Goal: Task Accomplishment & Management: Complete application form

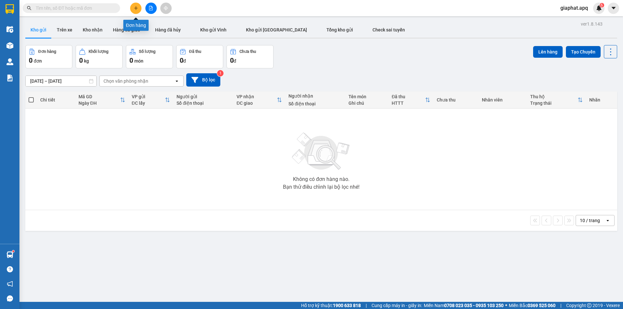
click at [134, 8] on icon "plus" at bounding box center [136, 8] width 5 height 5
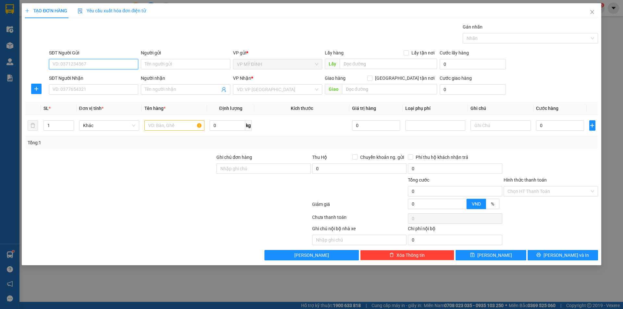
click at [85, 65] on input "SĐT Người Gửi" at bounding box center [93, 64] width 89 height 10
type input "0355037268"
click at [153, 66] on input "Người gửi" at bounding box center [185, 64] width 89 height 10
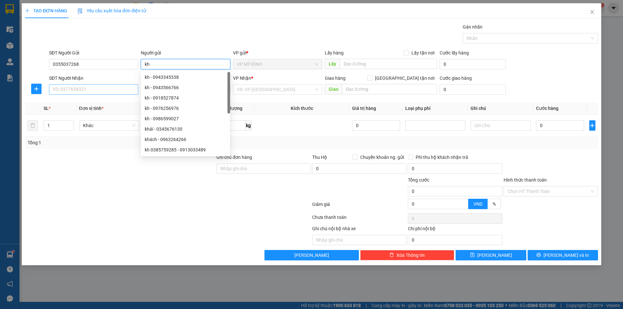
type input "kh"
click at [72, 90] on input "SĐT Người Nhận" at bounding box center [93, 89] width 89 height 10
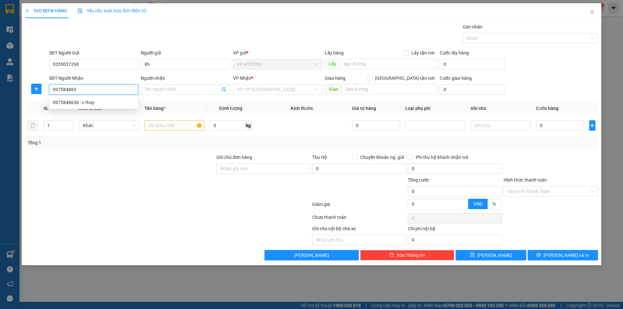
type input "0975848636"
click at [65, 102] on div "0975848636 - c thúy" at bounding box center [93, 102] width 81 height 7
type input "c thúy"
checkbox input "true"
type input "159 ng phong sắc"
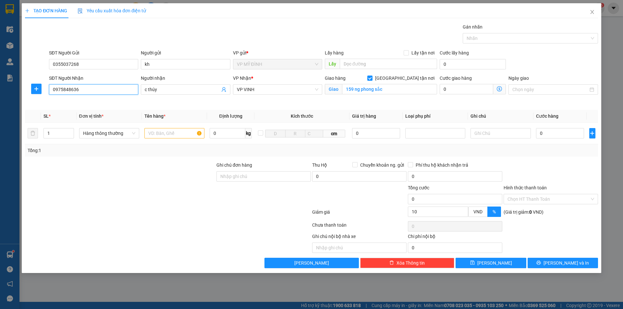
type input "10"
type input "0975848636"
click at [164, 134] on input "text" at bounding box center [174, 133] width 60 height 10
type input "quả"
click at [63, 133] on input "1" at bounding box center [59, 134] width 30 height 10
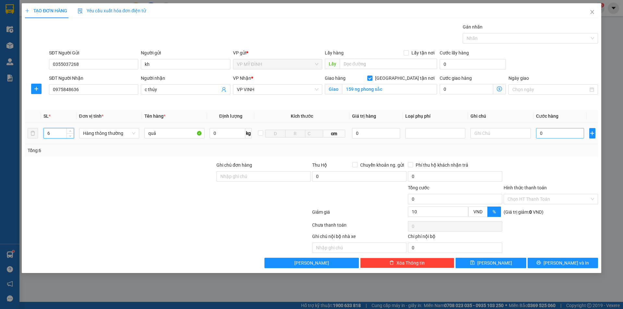
type input "6"
click at [550, 134] on input "0" at bounding box center [560, 133] width 48 height 10
type input "2"
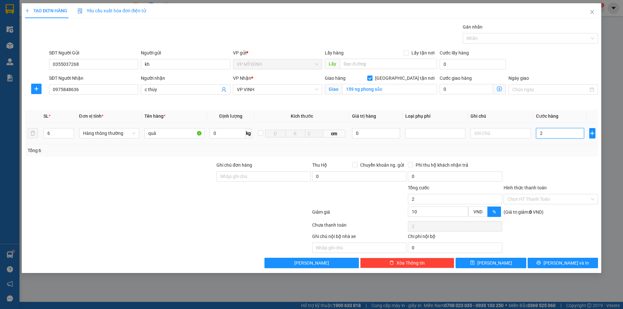
type input "21"
type input "210"
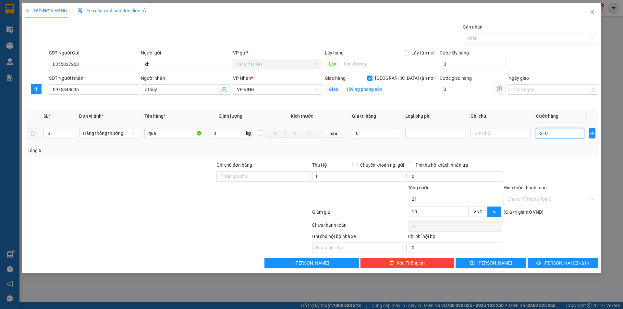
type input "210"
type input "210.000"
type input "189.000"
click at [541, 263] on icon "printer" at bounding box center [538, 263] width 5 height 5
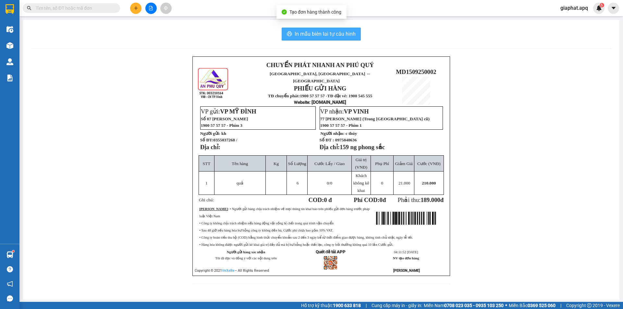
click at [342, 35] on span "In mẫu biên lai tự cấu hình" at bounding box center [325, 34] width 61 height 8
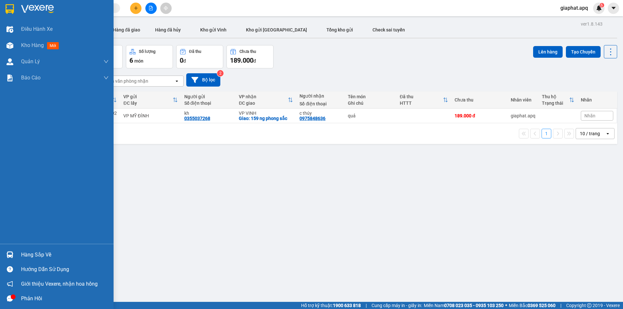
click at [9, 253] on img at bounding box center [9, 255] width 7 height 7
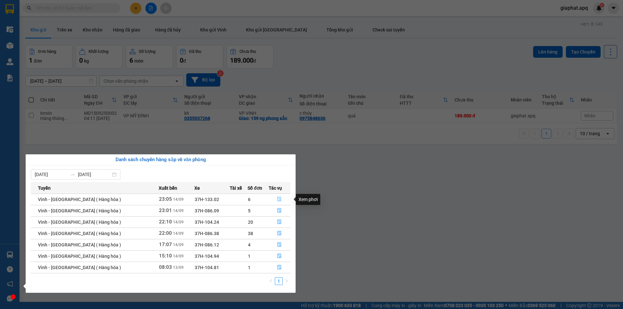
click at [277, 199] on icon "file-done" at bounding box center [279, 199] width 5 height 5
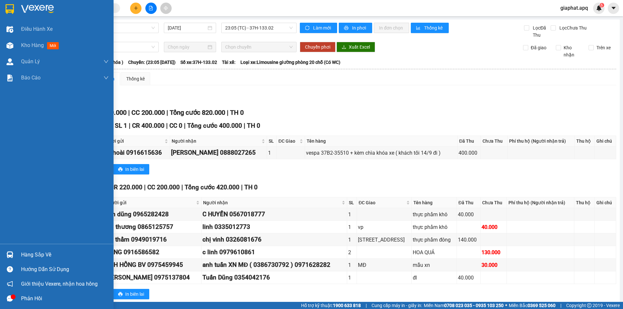
click at [11, 253] on img at bounding box center [9, 255] width 7 height 7
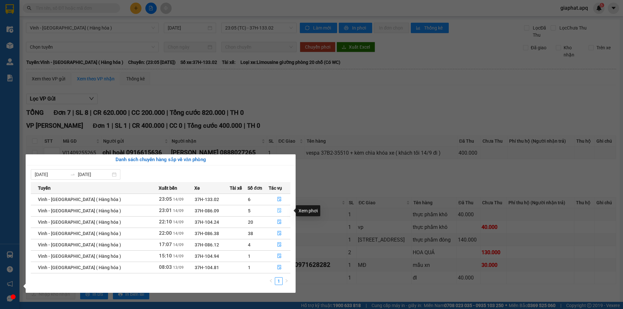
click at [278, 211] on icon "file-done" at bounding box center [280, 211] width 4 height 5
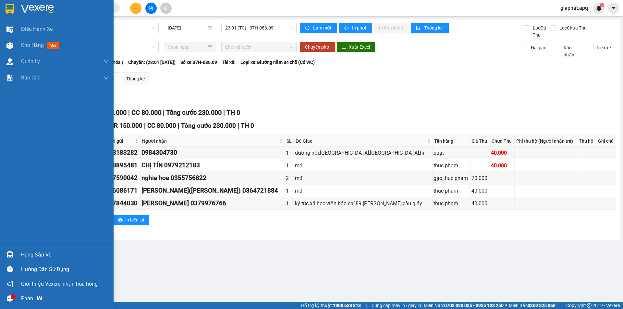
click at [7, 253] on img at bounding box center [9, 255] width 7 height 7
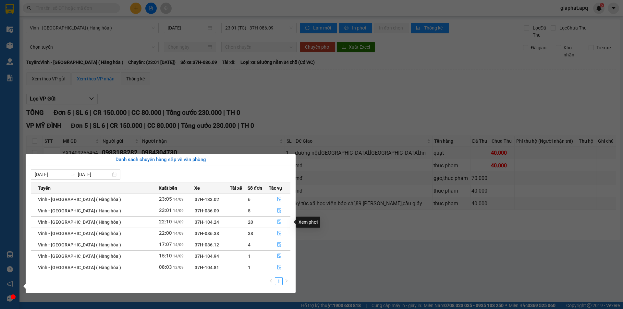
click at [279, 221] on icon "file-done" at bounding box center [280, 222] width 4 height 5
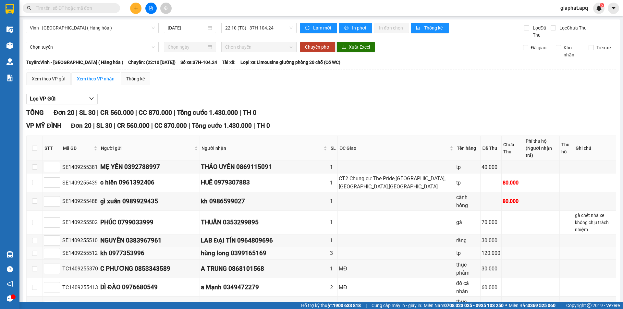
scroll to position [160, 0]
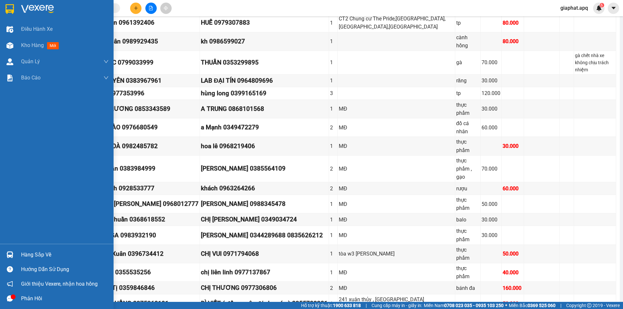
click at [7, 255] on img at bounding box center [9, 255] width 7 height 7
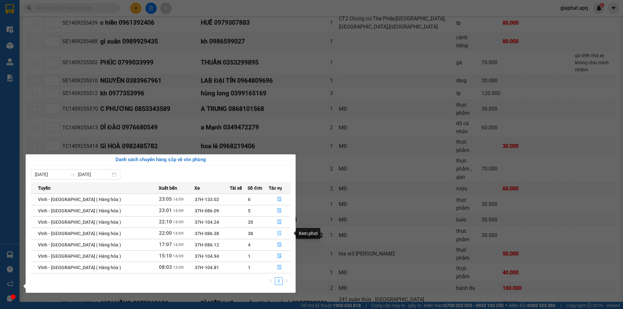
click at [278, 233] on icon "file-done" at bounding box center [279, 233] width 5 height 5
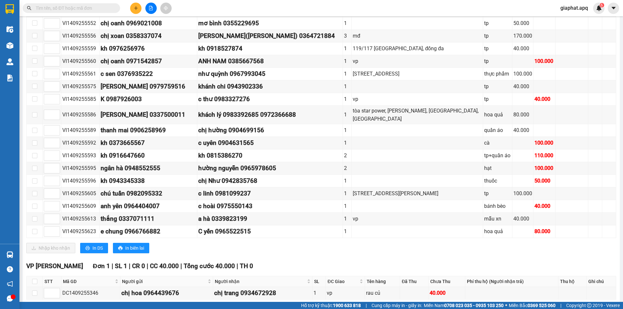
scroll to position [453, 0]
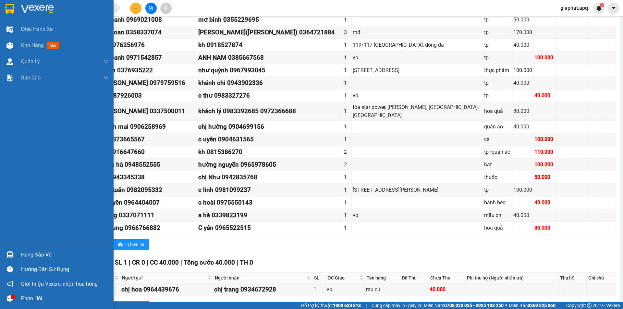
click at [10, 255] on img at bounding box center [9, 255] width 7 height 7
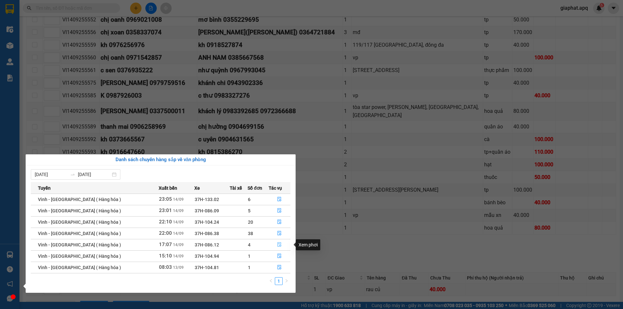
click at [278, 244] on icon "file-done" at bounding box center [280, 245] width 4 height 5
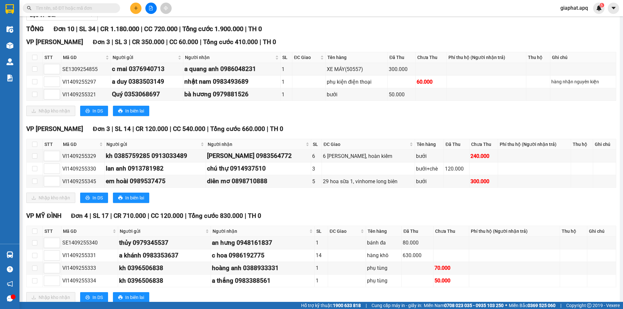
scroll to position [103, 0]
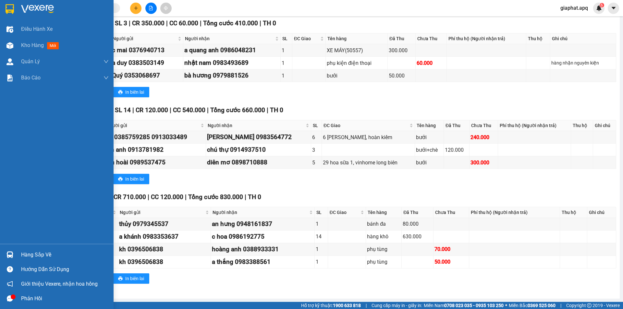
click at [9, 253] on img at bounding box center [9, 255] width 7 height 7
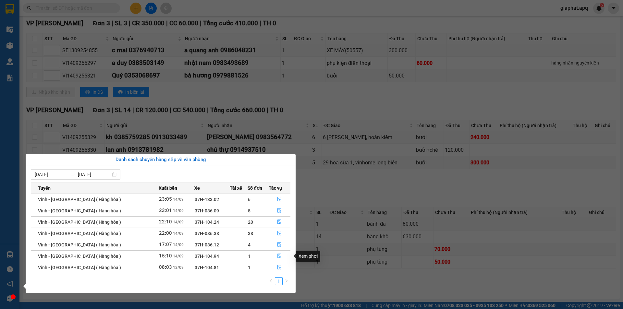
click at [277, 257] on icon "file-done" at bounding box center [279, 256] width 5 height 5
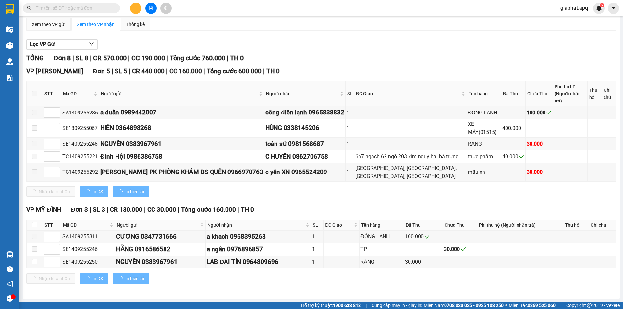
scroll to position [53, 0]
